Goal: Transaction & Acquisition: Purchase product/service

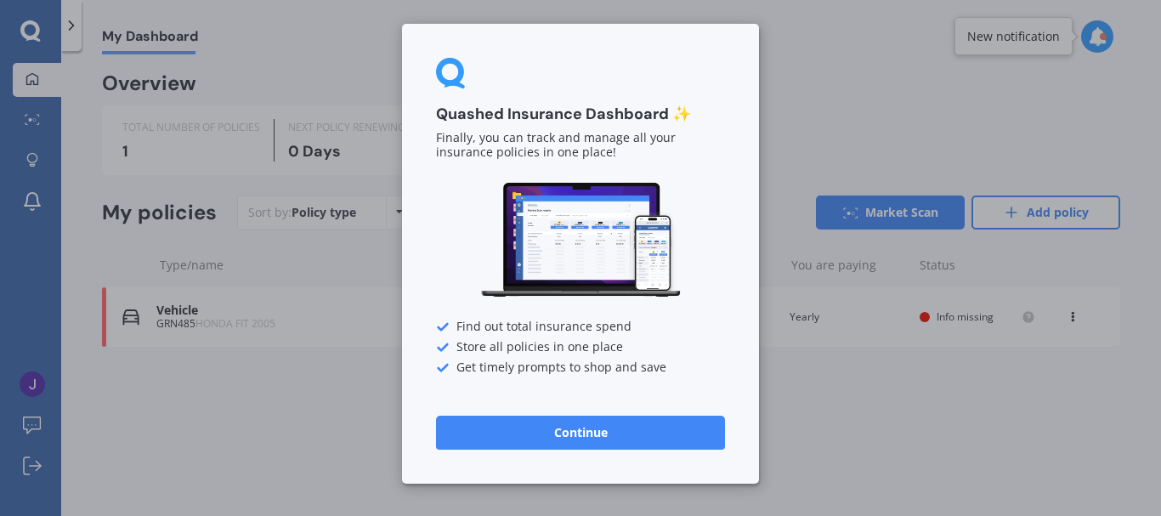
click at [634, 438] on button "Continue" at bounding box center [580, 433] width 289 height 34
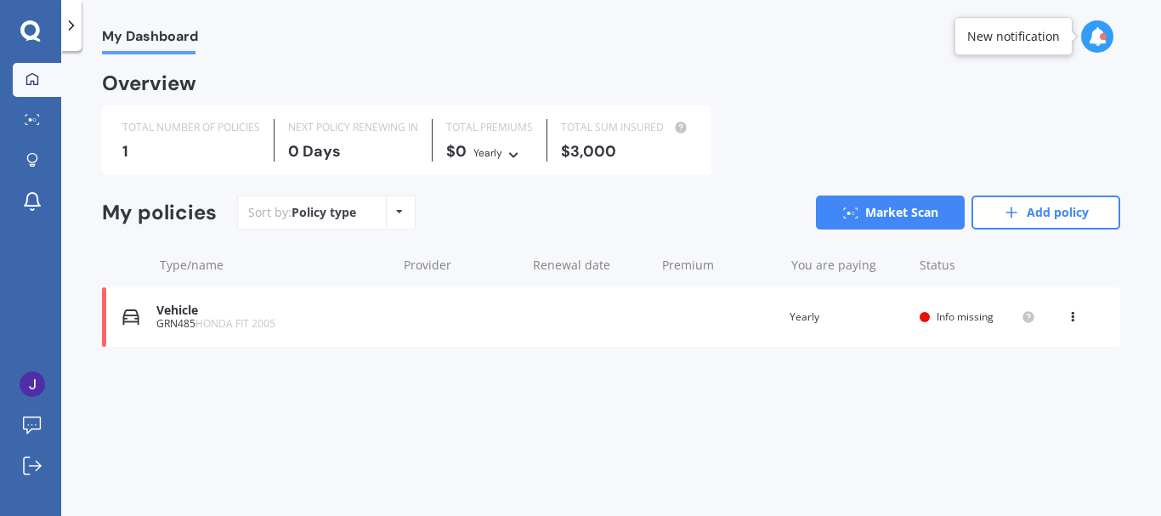
click at [267, 320] on span "HONDA FIT 2005" at bounding box center [236, 323] width 80 height 14
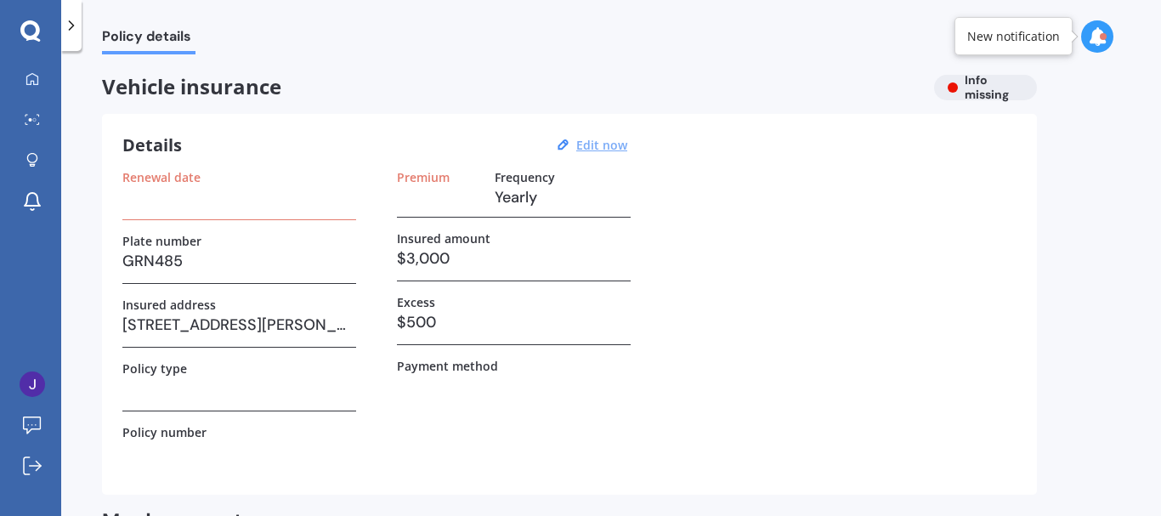
click at [584, 143] on u "Edit now" at bounding box center [601, 145] width 51 height 16
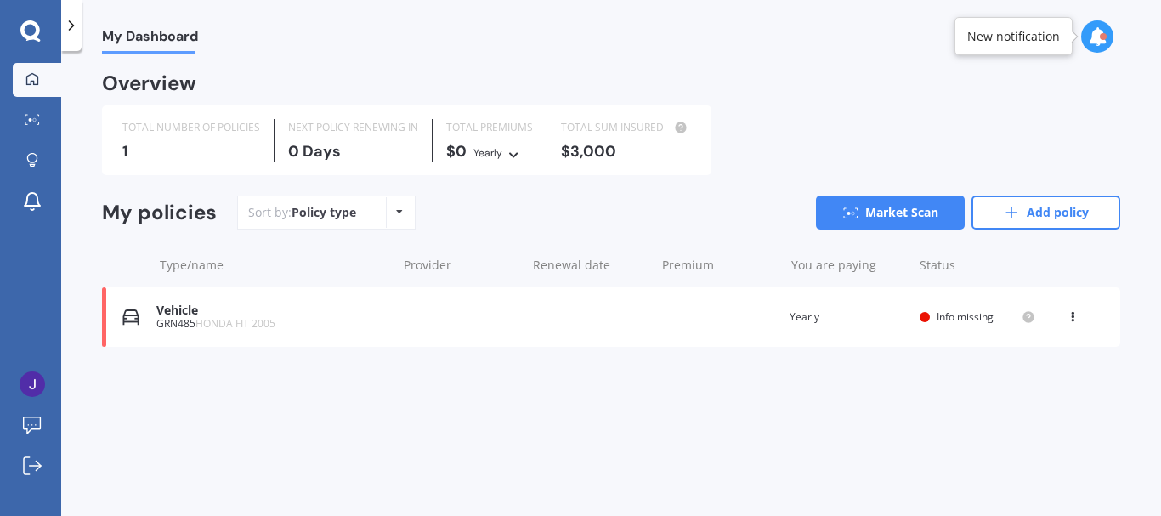
click at [182, 328] on div "GRN485 HONDA FIT 2005" at bounding box center [272, 324] width 232 height 12
click at [893, 201] on link "Market Scan" at bounding box center [890, 213] width 149 height 34
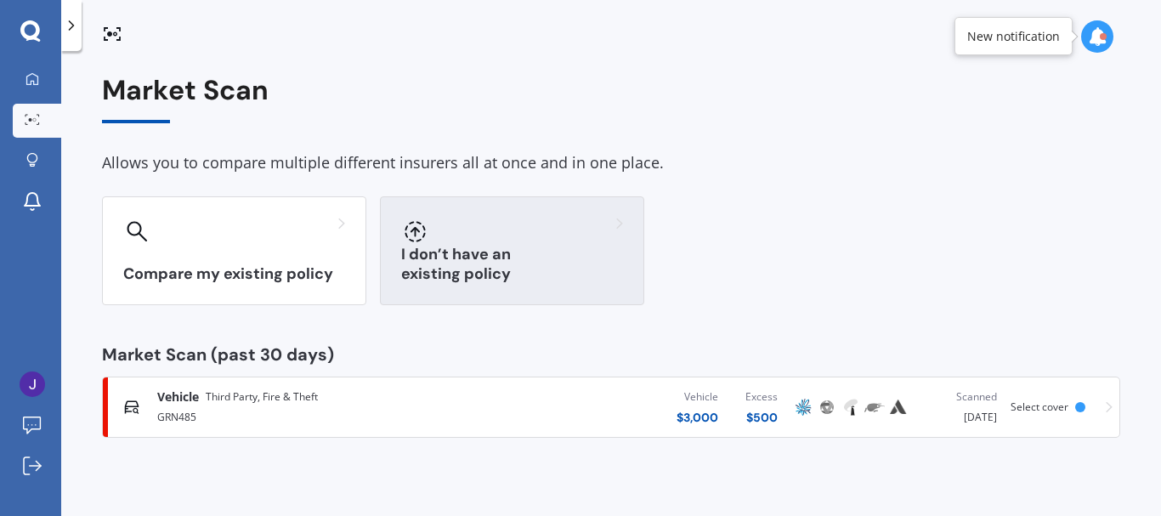
click at [490, 269] on h3 "I don’t have an existing policy" at bounding box center [512, 264] width 222 height 39
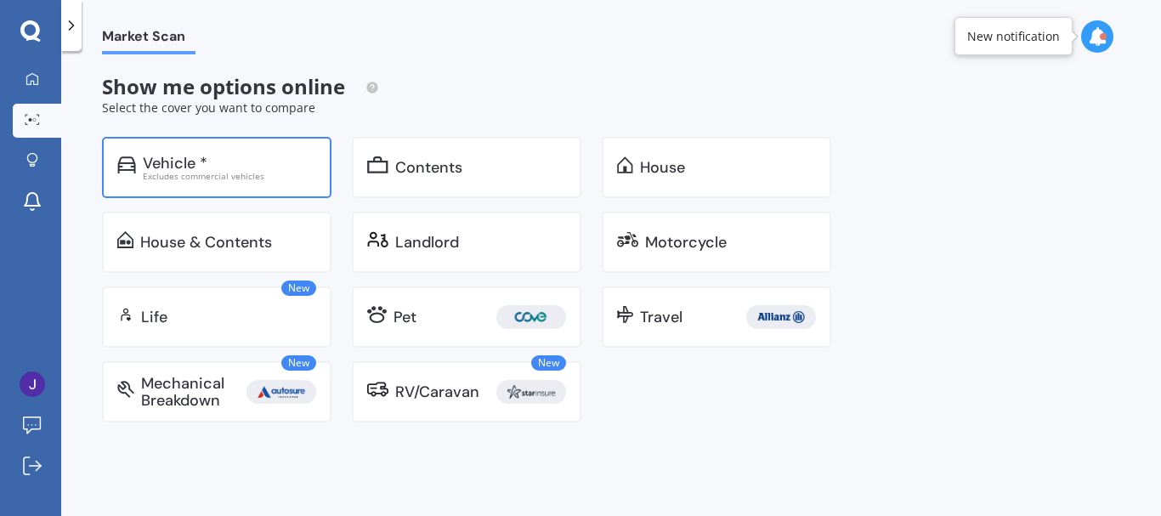
click at [190, 178] on div "Excludes commercial vehicles" at bounding box center [229, 176] width 173 height 9
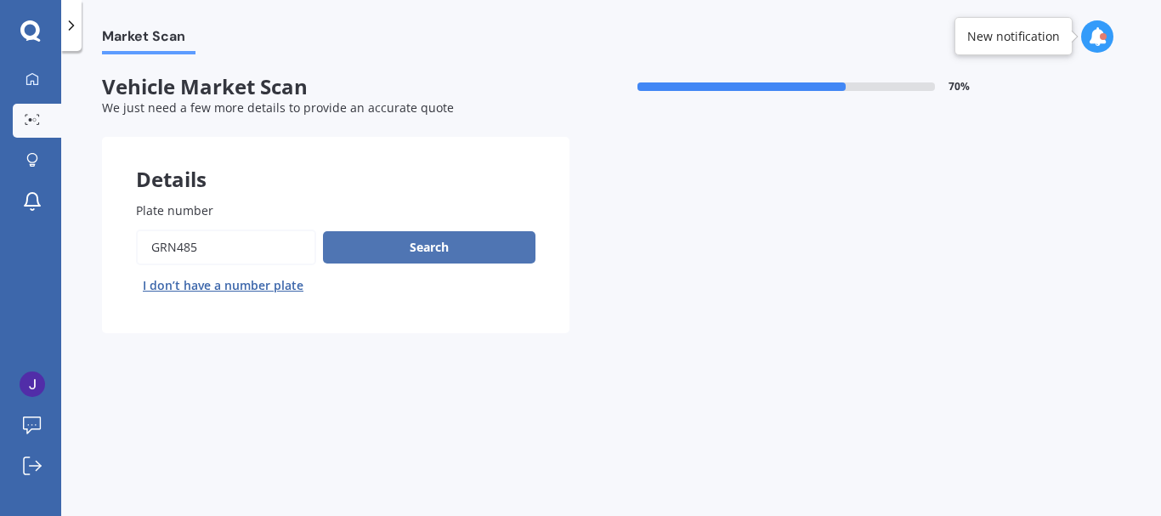
click at [449, 242] on button "Search" at bounding box center [429, 247] width 213 height 32
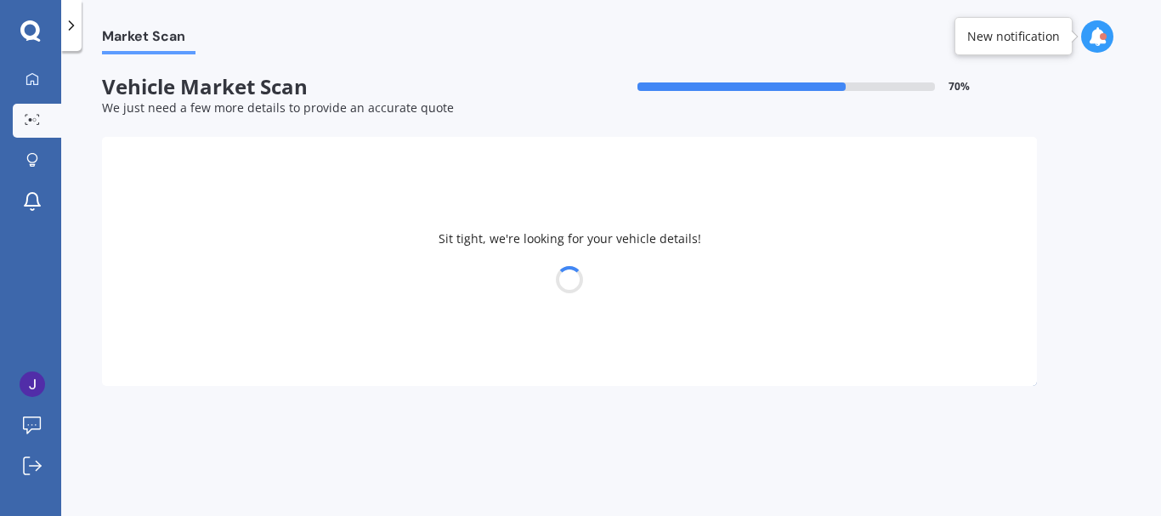
select select "HONDA"
select select "FIT"
select select "23"
select select "01"
select select "1993"
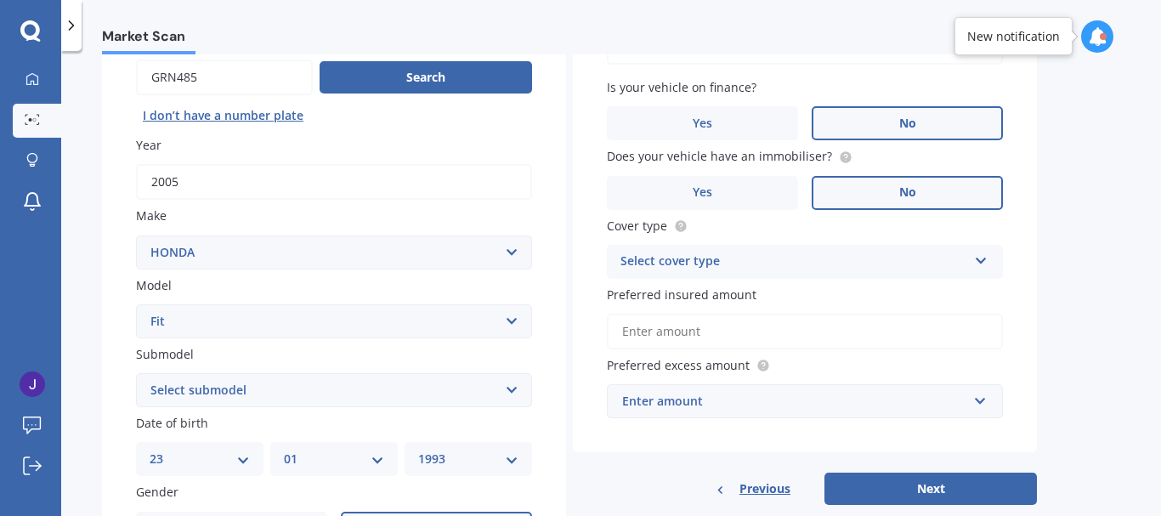
scroll to position [173, 0]
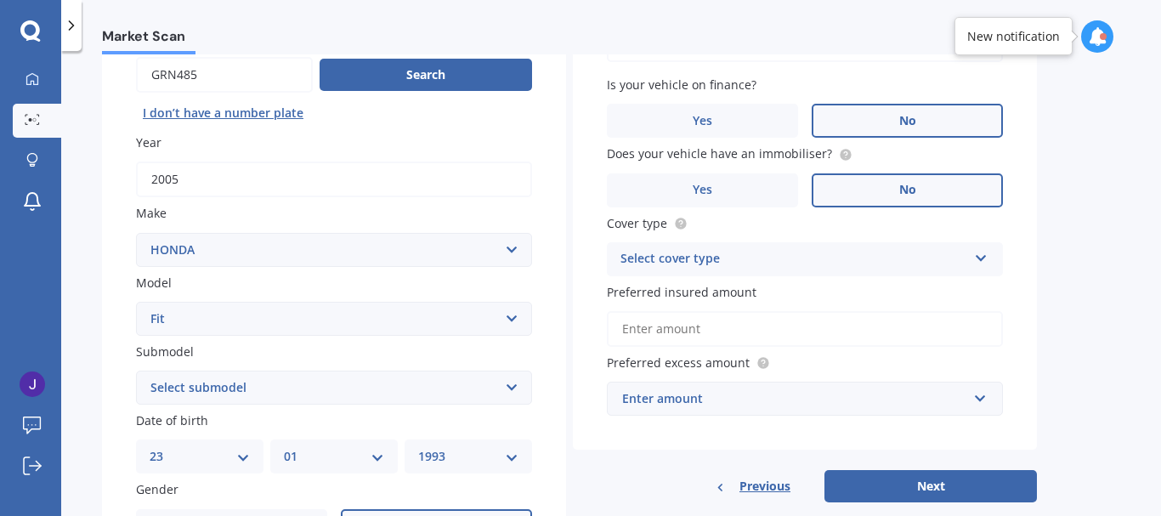
click at [908, 258] on div "Select cover type" at bounding box center [794, 259] width 347 height 20
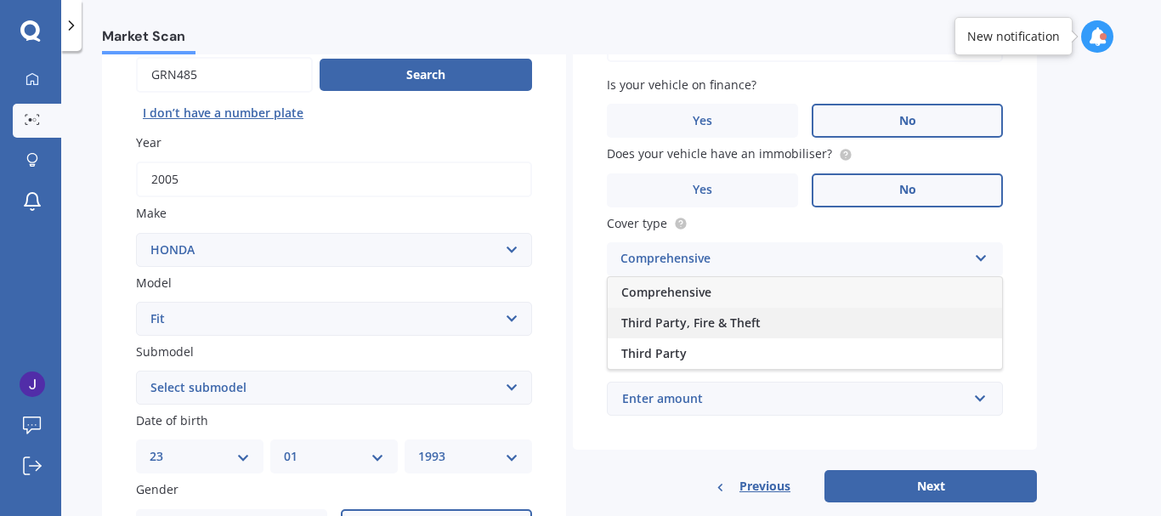
click at [762, 326] on div "Third Party, Fire & Theft" at bounding box center [805, 323] width 394 height 31
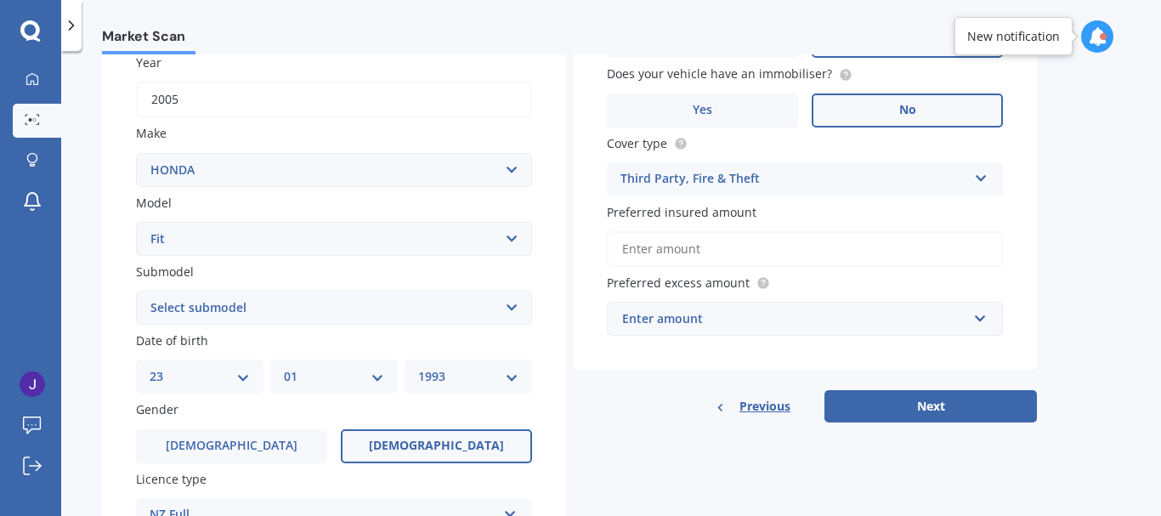
scroll to position [253, 0]
click at [759, 247] on input "Preferred insured amount" at bounding box center [805, 248] width 396 height 36
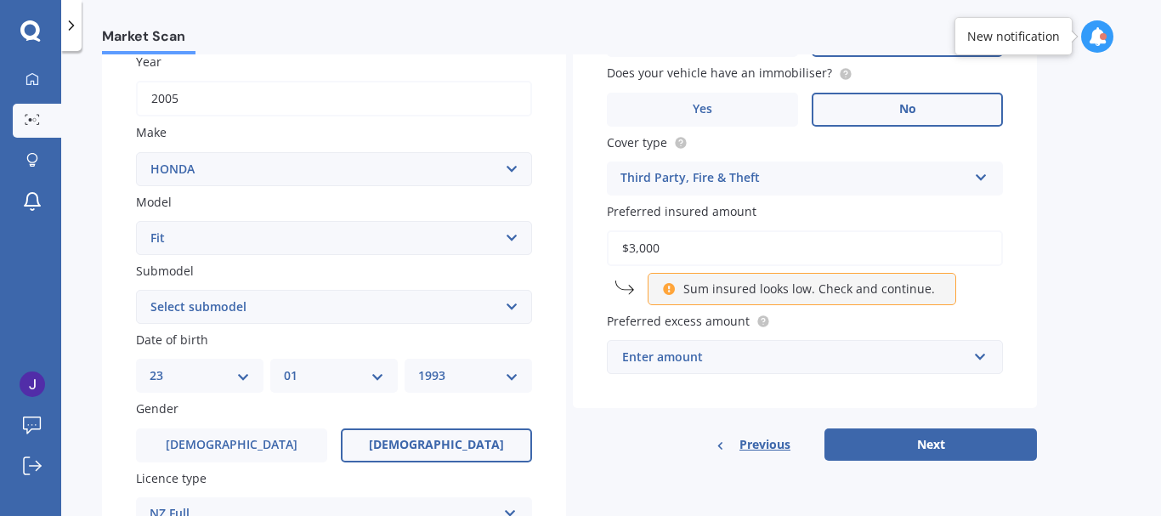
type input "$3,000"
click at [1069, 281] on div "Market Scan Vehicle Market Scan 70 % We just need a few more details to provide…" at bounding box center [611, 286] width 1100 height 465
click at [721, 356] on div "Enter amount" at bounding box center [794, 357] width 345 height 19
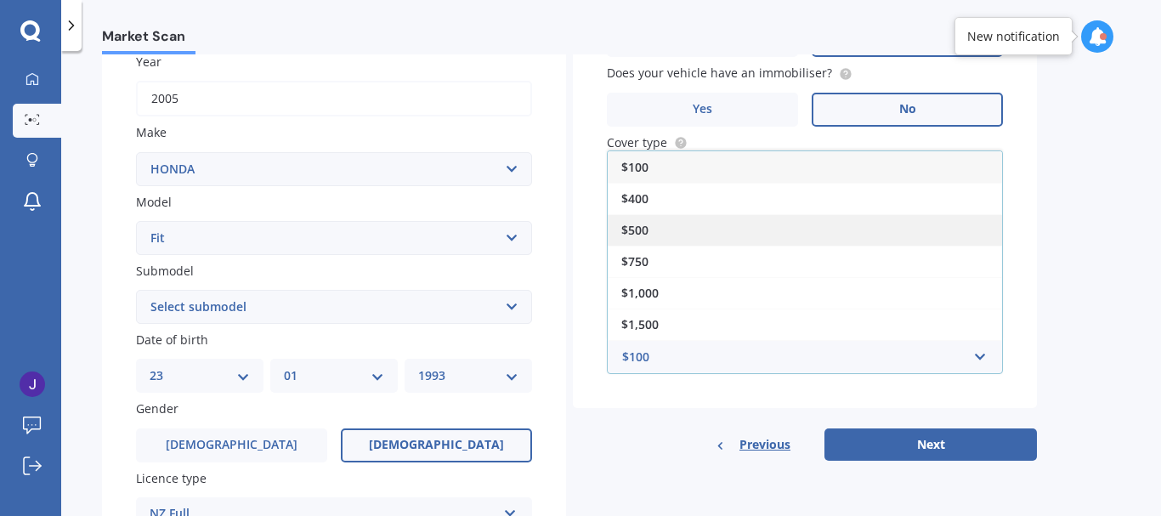
click at [638, 226] on span "$500" at bounding box center [634, 230] width 27 height 16
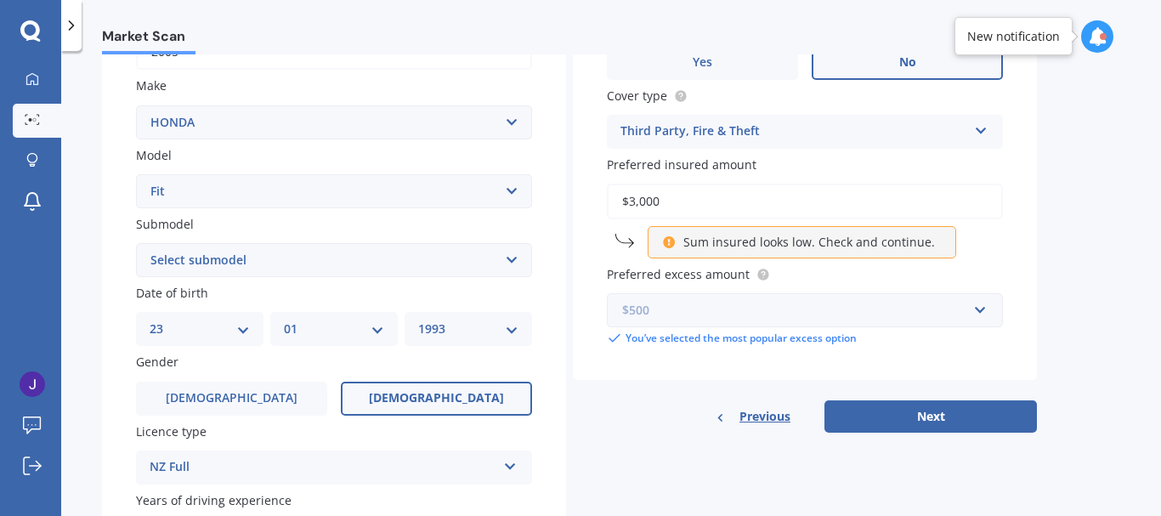
scroll to position [301, 0]
click at [407, 247] on select "Select submodel Diesel EV Hybrid Petrol" at bounding box center [334, 259] width 396 height 34
select select "PETROL"
click at [136, 242] on select "Select submodel Diesel EV Hybrid Petrol" at bounding box center [334, 259] width 396 height 34
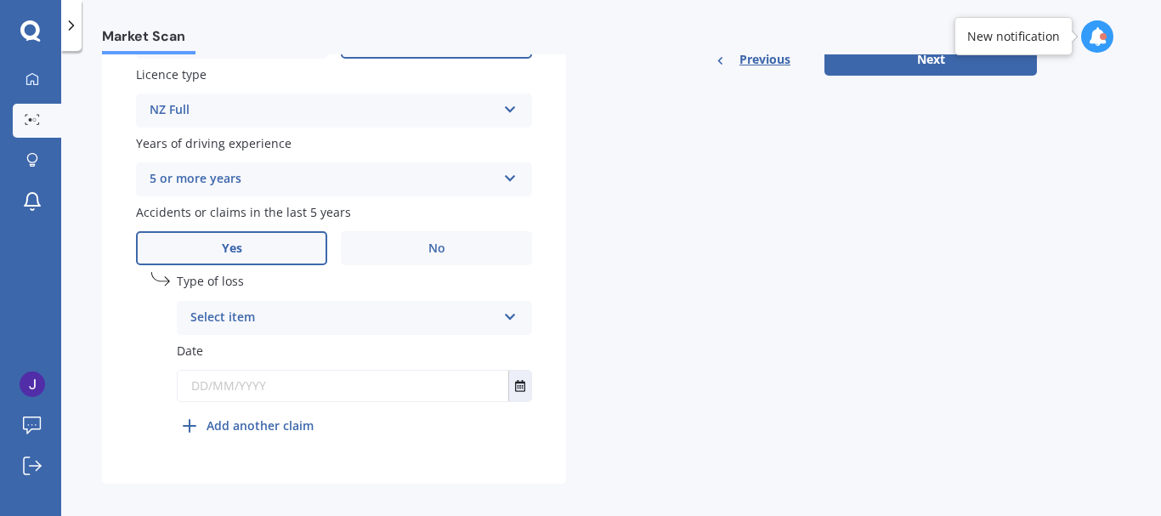
scroll to position [658, 0]
click at [367, 314] on div "Select item" at bounding box center [343, 317] width 306 height 20
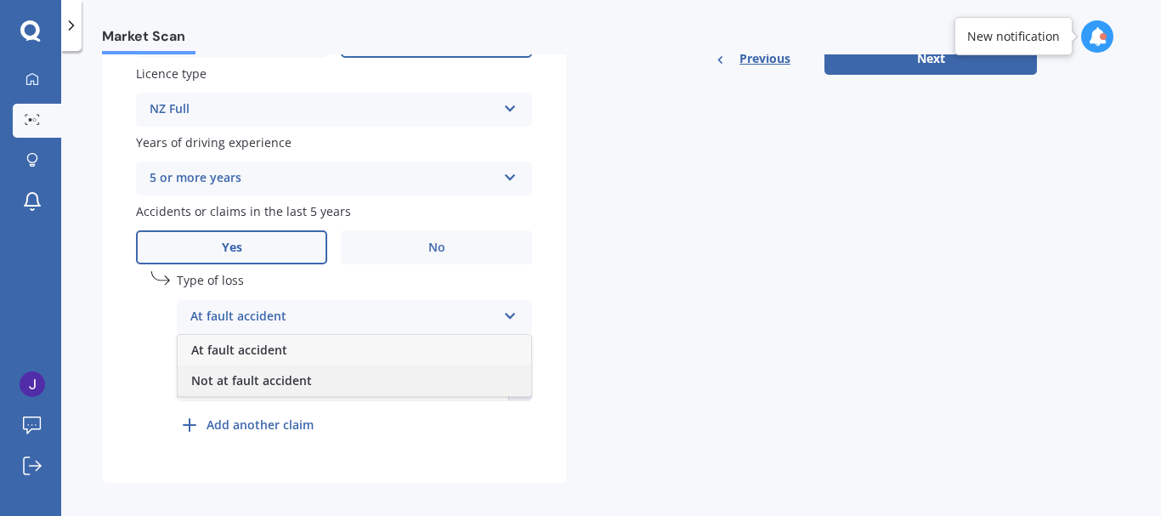
click at [293, 381] on span "Not at fault accident" at bounding box center [251, 380] width 121 height 16
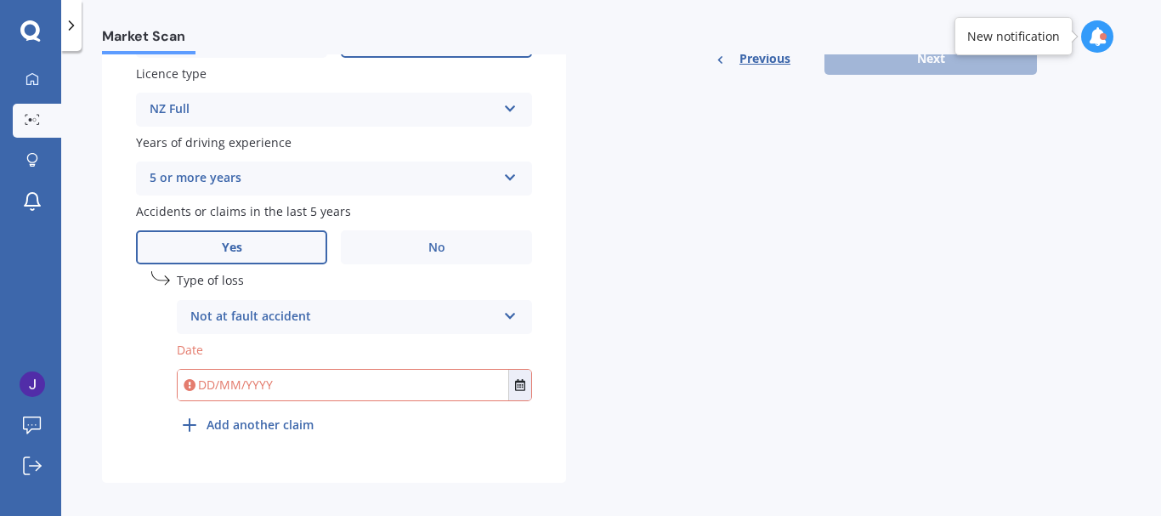
click at [366, 383] on input "text" at bounding box center [343, 385] width 331 height 31
click at [519, 387] on icon "Select date" at bounding box center [520, 385] width 10 height 12
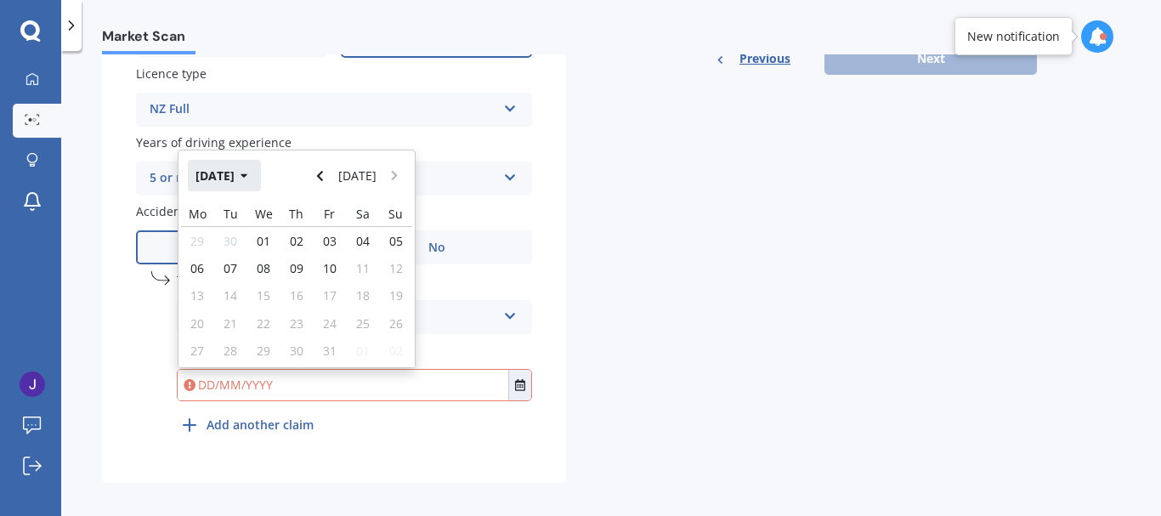
click at [227, 174] on button "Oct 2025" at bounding box center [224, 175] width 73 height 31
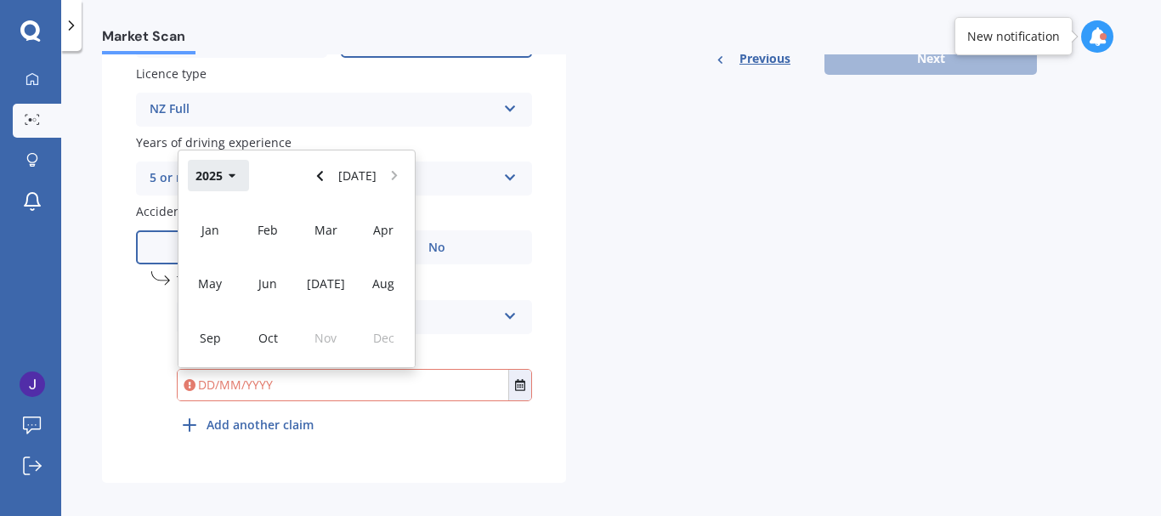
click at [229, 166] on button "2025" at bounding box center [218, 175] width 61 height 31
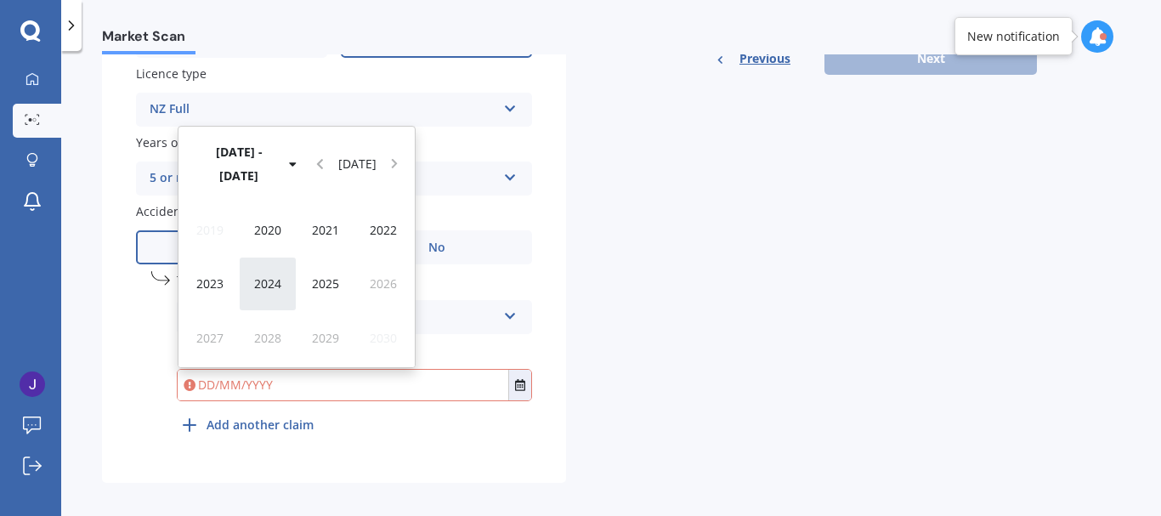
click at [264, 292] on span "2024" at bounding box center [267, 283] width 27 height 16
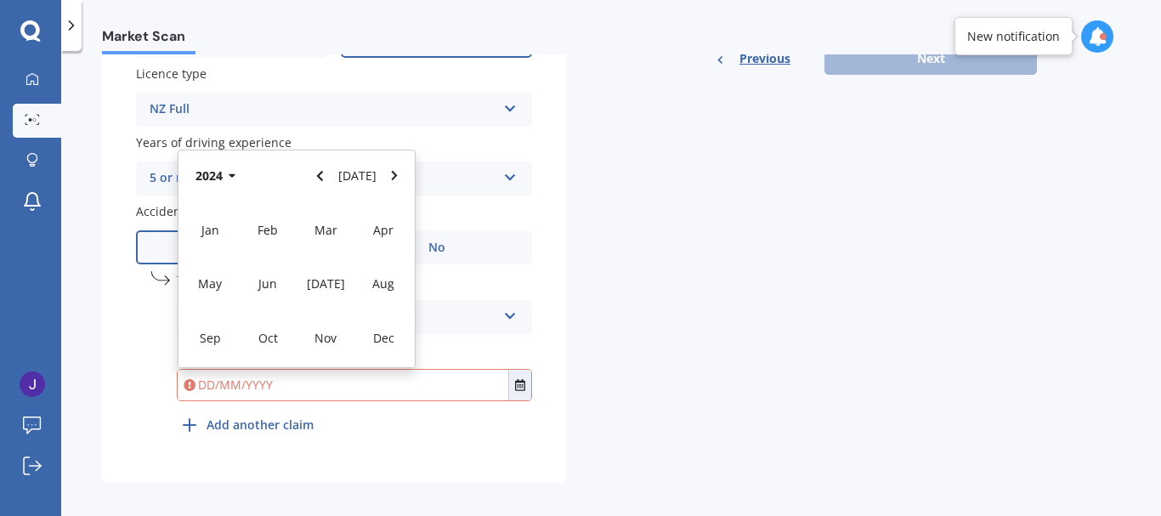
scroll to position [649, 0]
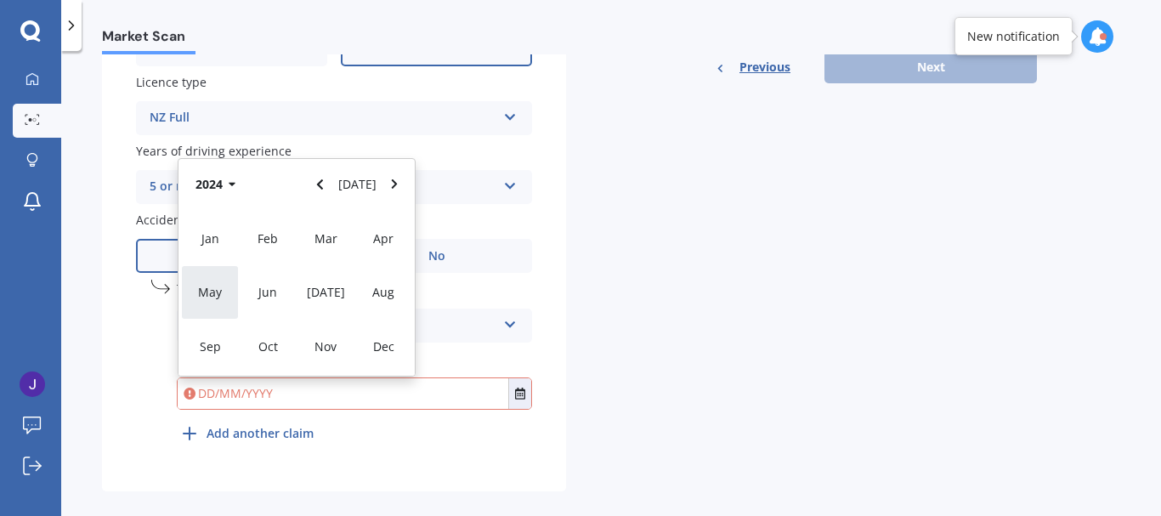
click at [209, 301] on div "May" at bounding box center [210, 292] width 58 height 54
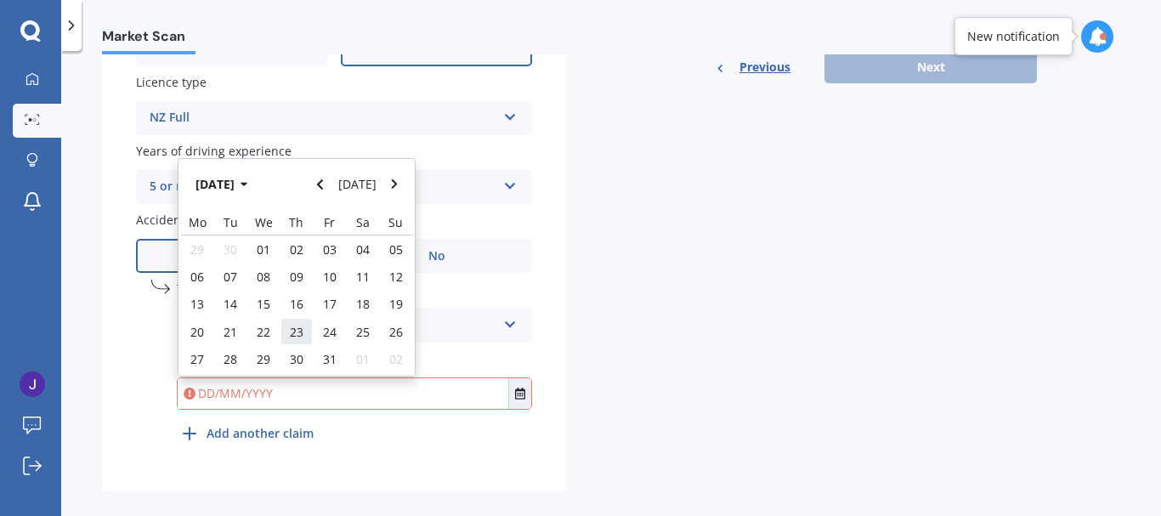
click at [284, 328] on div "23" at bounding box center [297, 331] width 33 height 27
type input "23/05/2024"
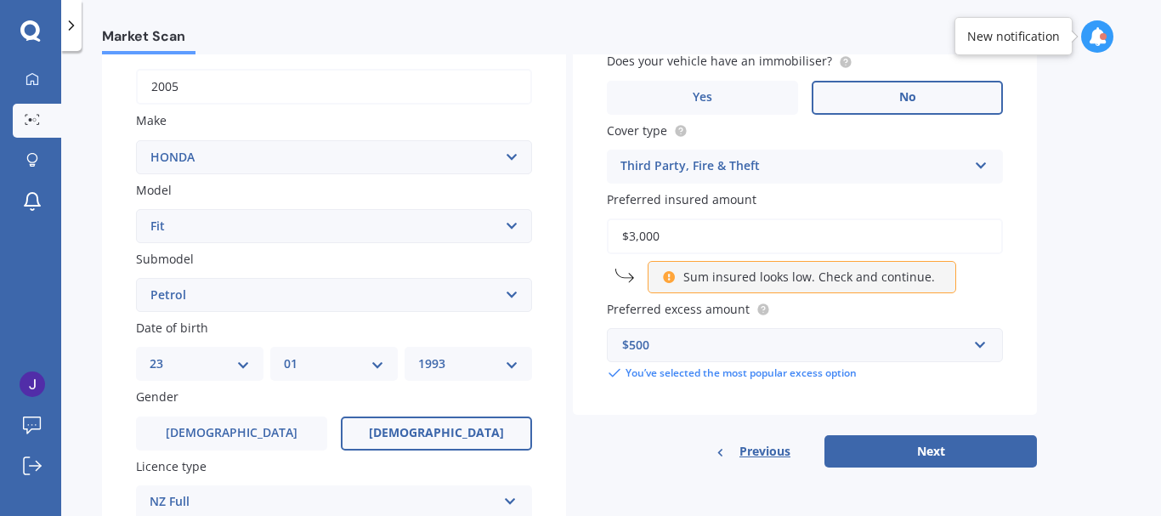
scroll to position [293, 0]
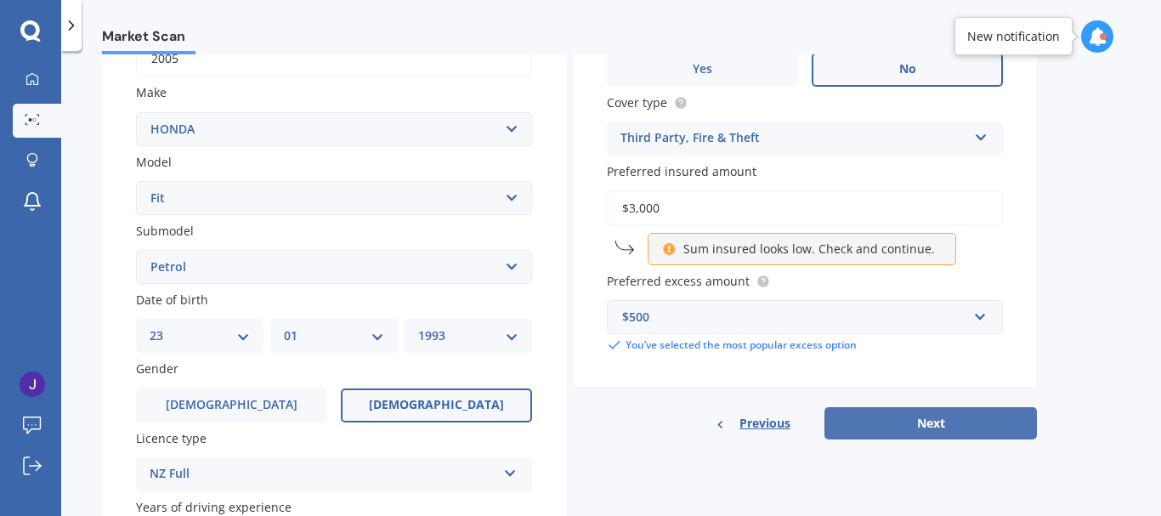
click at [874, 431] on button "Next" at bounding box center [931, 423] width 213 height 32
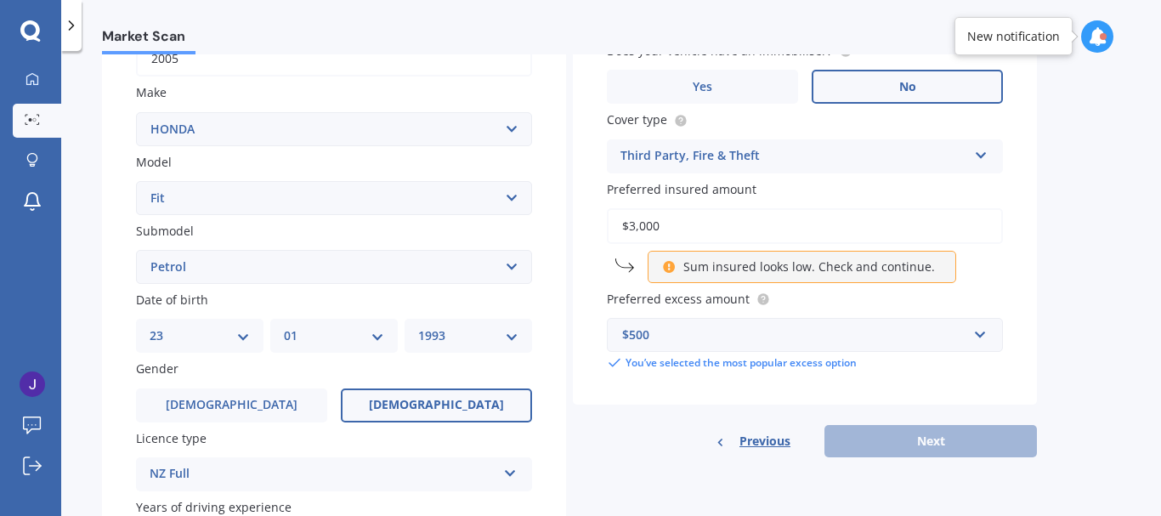
scroll to position [116, 0]
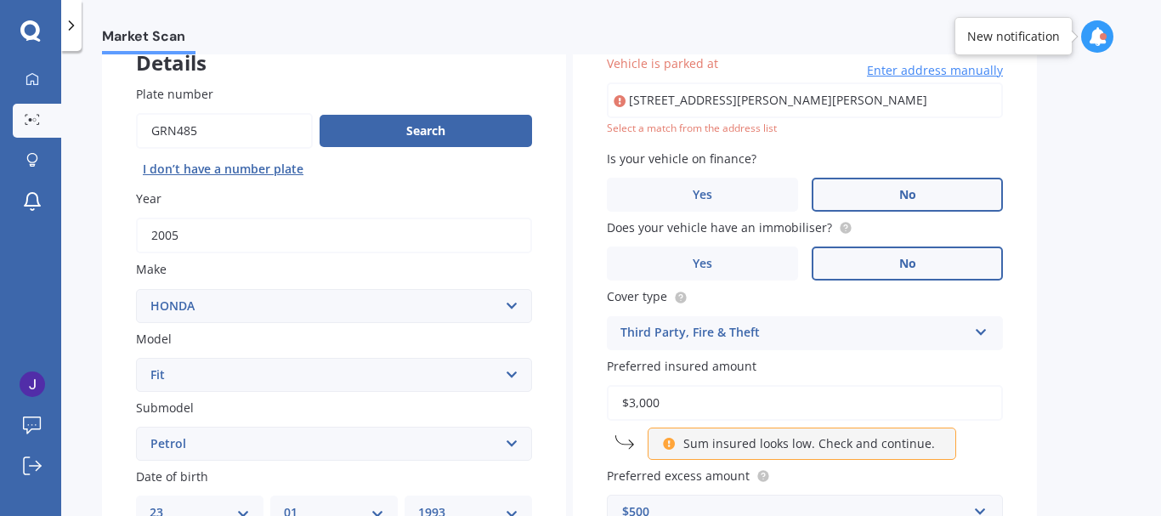
type input "8 Johnson Lane, Haruru 0204"
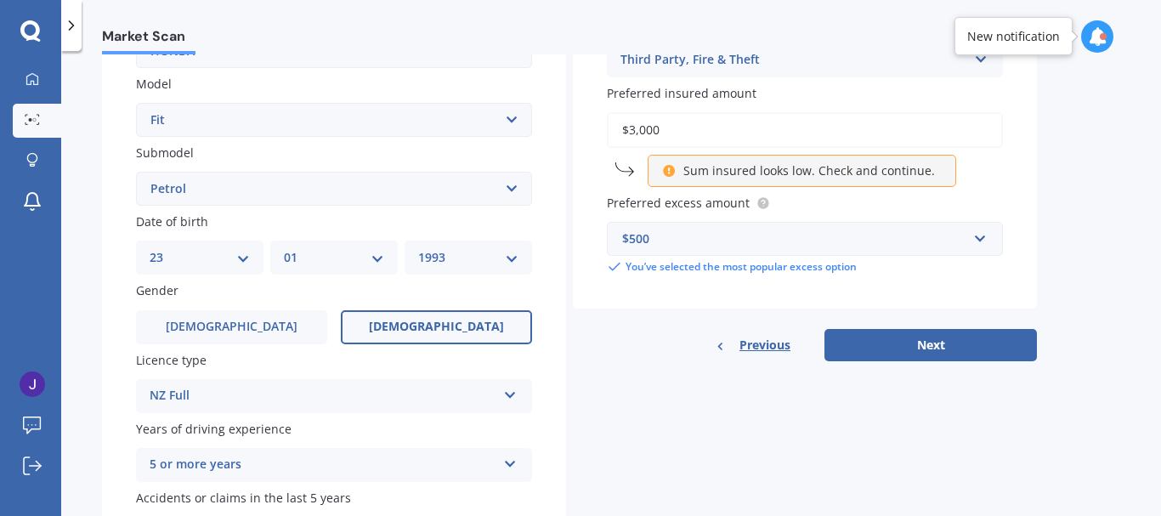
scroll to position [444, 0]
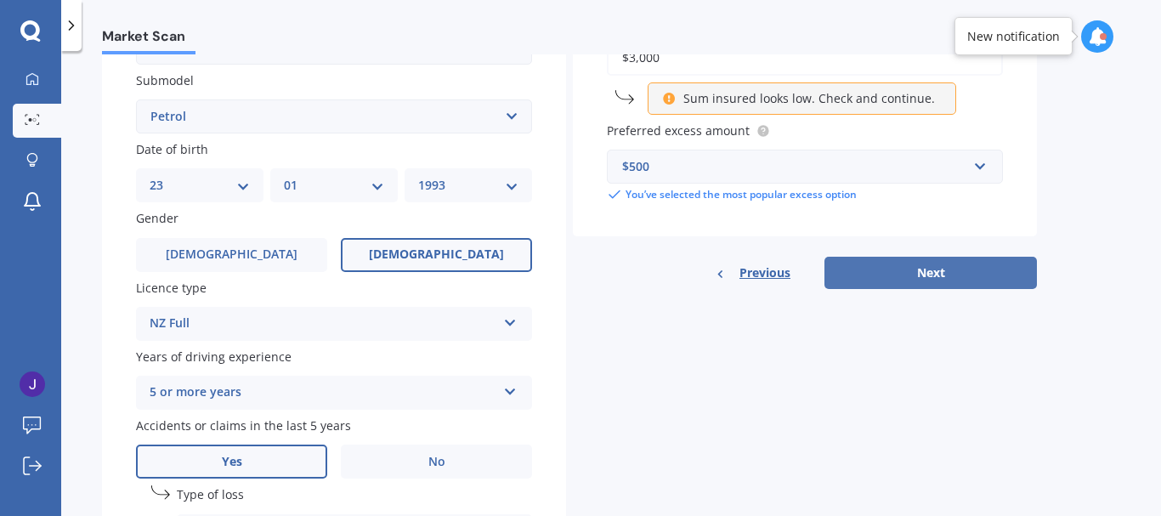
click at [879, 283] on button "Next" at bounding box center [931, 273] width 213 height 32
select select "23"
select select "01"
select select "1993"
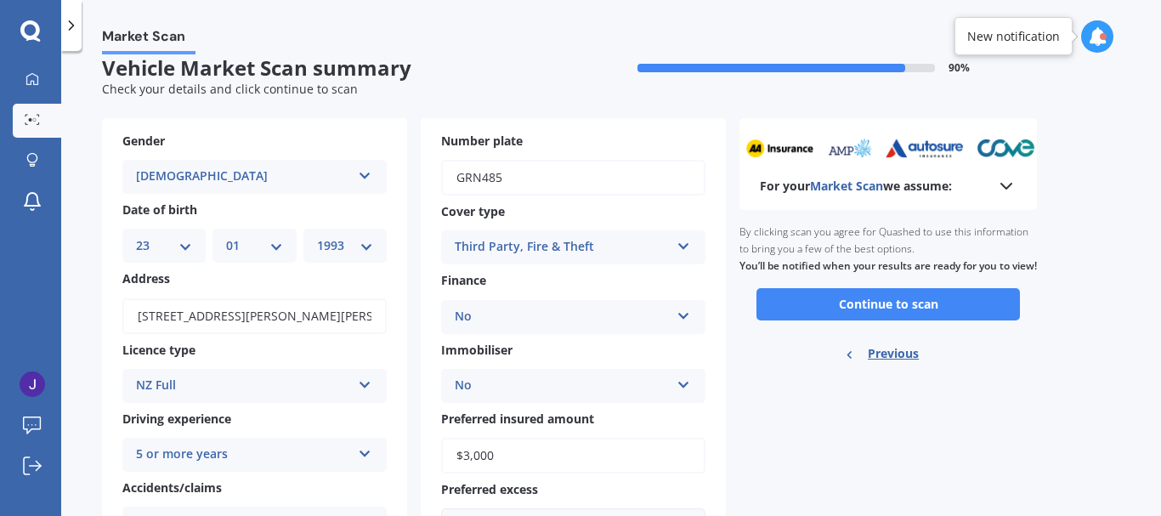
scroll to position [20, 0]
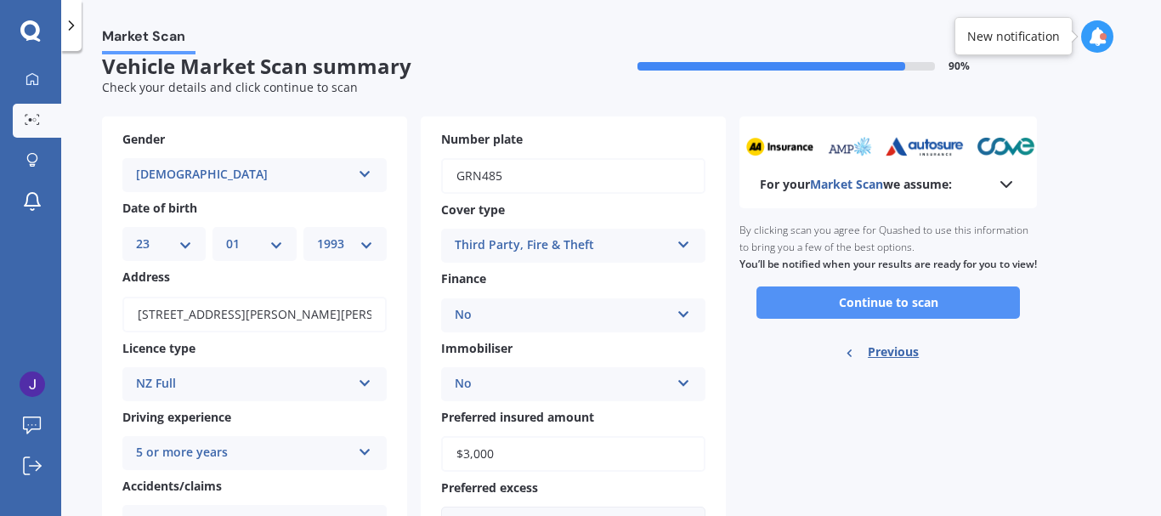
click at [888, 312] on button "Continue to scan" at bounding box center [889, 302] width 264 height 32
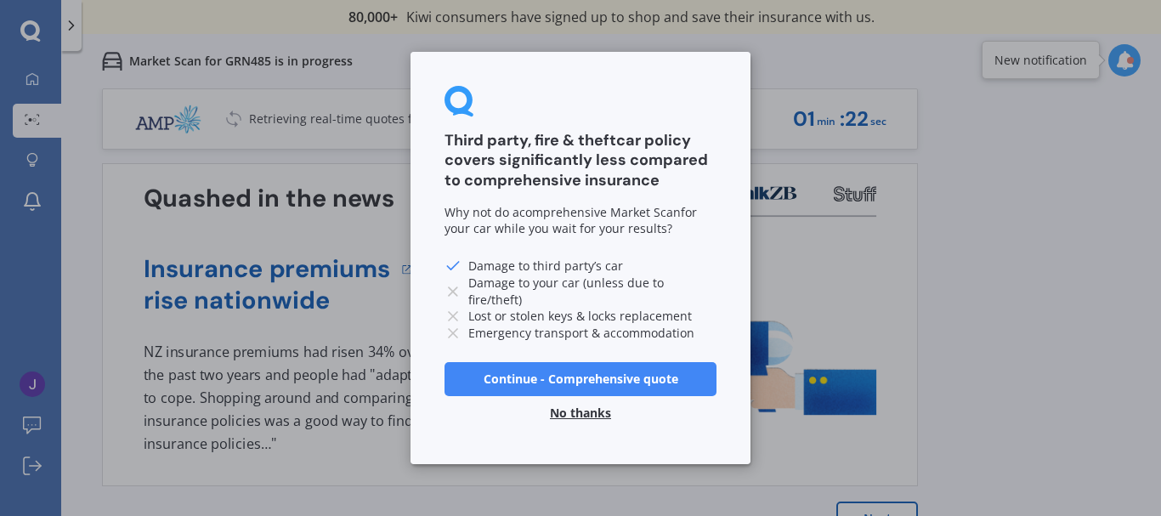
click at [591, 413] on button "No thanks" at bounding box center [581, 413] width 82 height 34
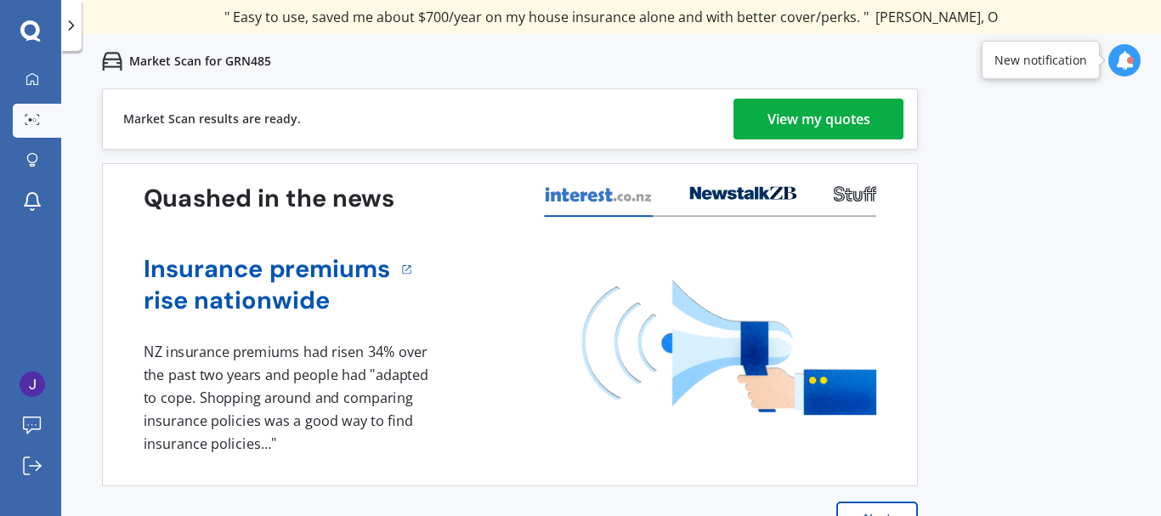
click at [858, 119] on div "View my quotes" at bounding box center [819, 119] width 103 height 41
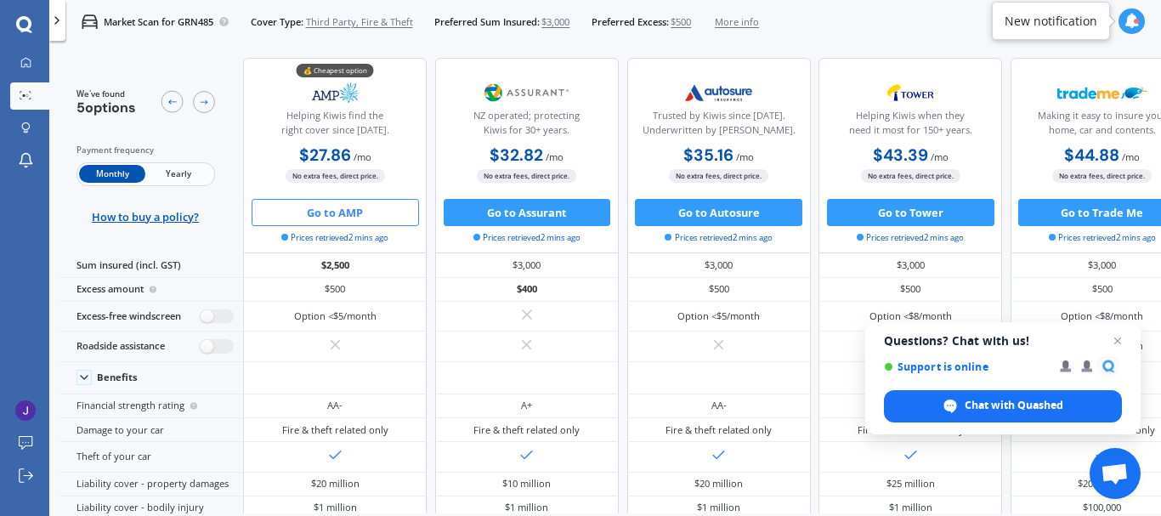
click at [333, 216] on button "Go to AMP" at bounding box center [335, 212] width 167 height 27
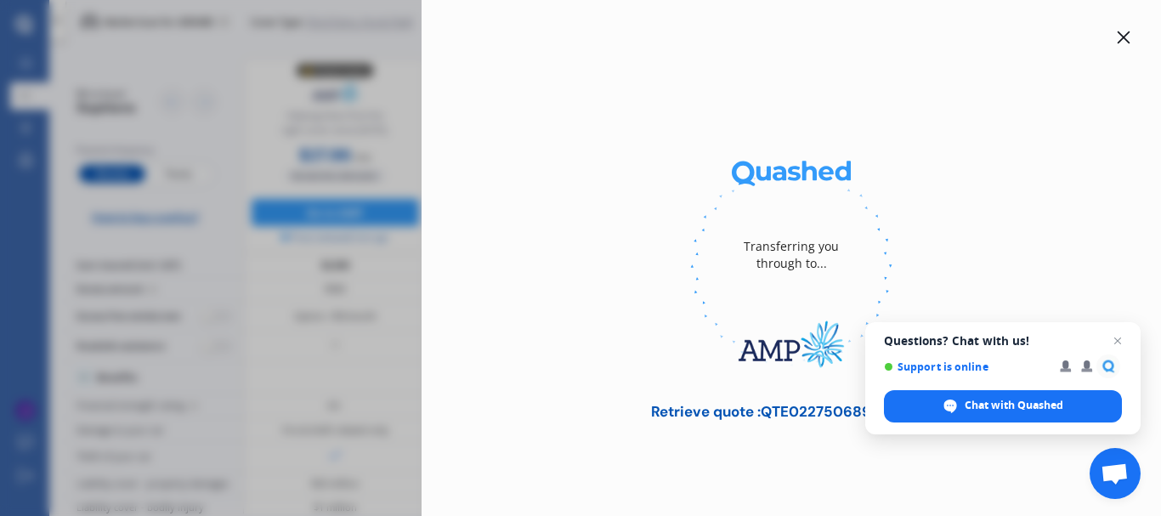
drag, startPoint x: 715, startPoint y: 408, endPoint x: 821, endPoint y: 513, distance: 149.7
click at [821, 513] on div "Transferring you through to... Retrieve quote : QTE022750689 copy Helping Kiwis…" at bounding box center [791, 394] width 685 height 489
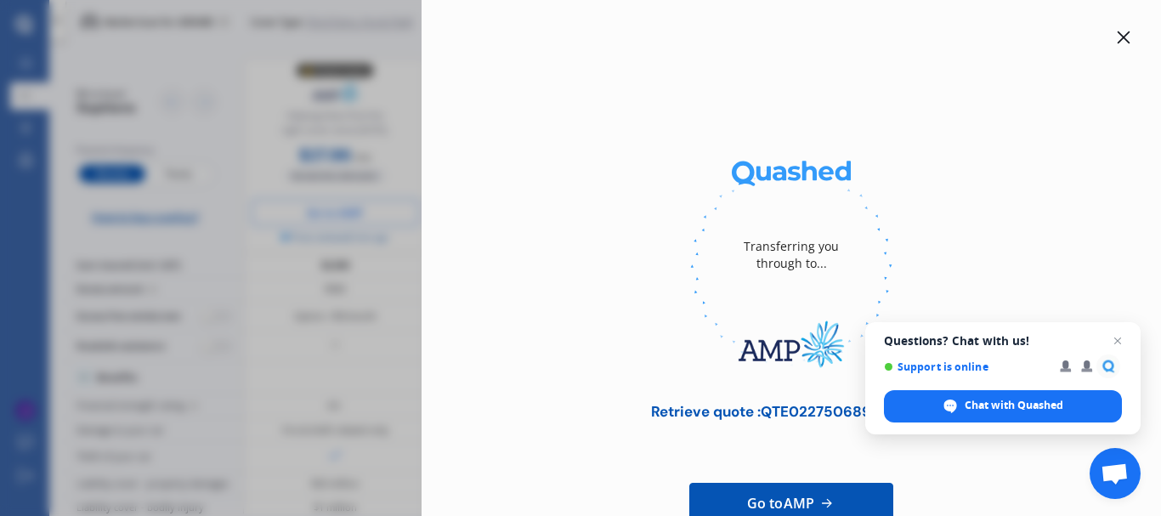
click at [798, 440] on div "Go to AMP Email me the quote" at bounding box center [791, 518] width 204 height 163
click at [1117, 339] on span "Close chat" at bounding box center [1118, 341] width 21 height 21
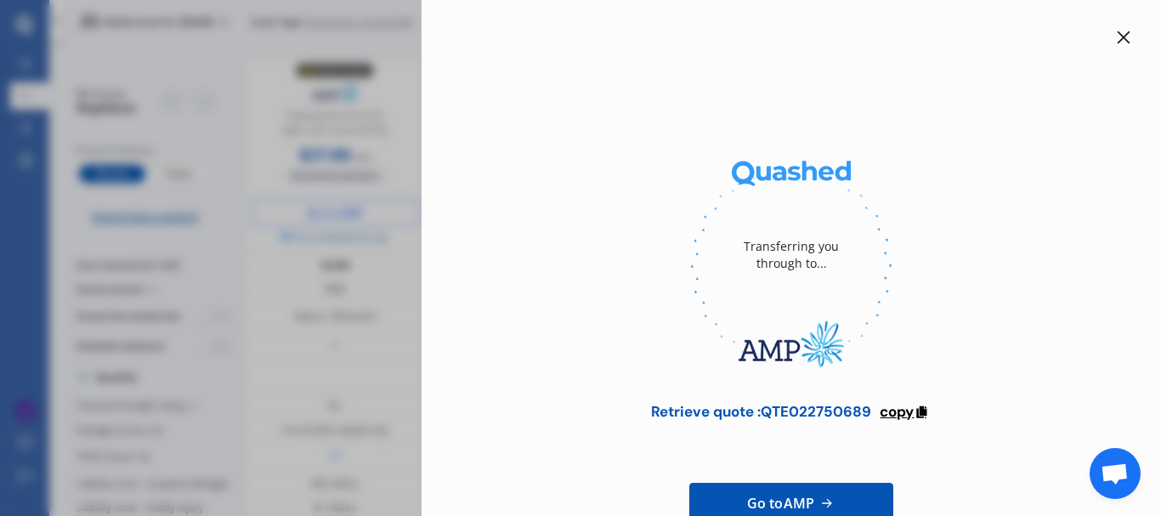
click at [918, 412] on icon at bounding box center [921, 410] width 14 height 12
